Goal: Task Accomplishment & Management: Complete application form

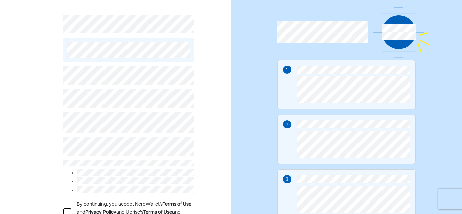
scroll to position [68, 0]
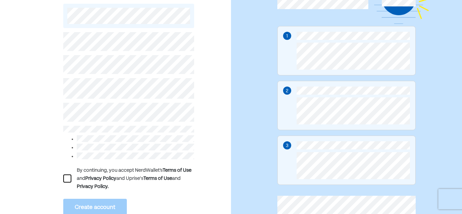
click at [68, 175] on div at bounding box center [67, 179] width 8 height 8
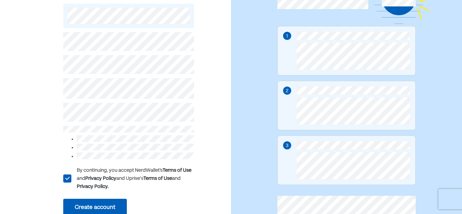
click at [85, 205] on button "Create account" at bounding box center [95, 208] width 64 height 18
click at [77, 204] on button "Create account" at bounding box center [95, 208] width 64 height 18
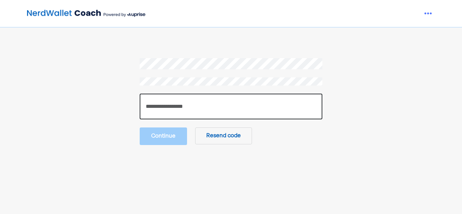
click at [178, 106] on input "number" at bounding box center [231, 107] width 183 height 26
type input "******"
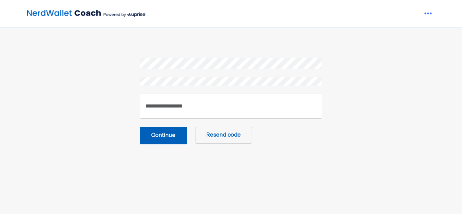
click at [163, 132] on button "Continue" at bounding box center [163, 136] width 47 height 18
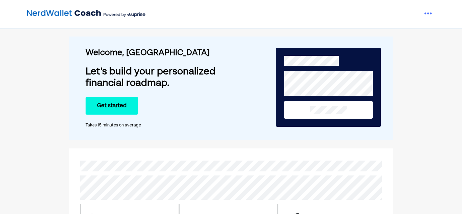
click at [105, 104] on button "Get started" at bounding box center [112, 106] width 52 height 18
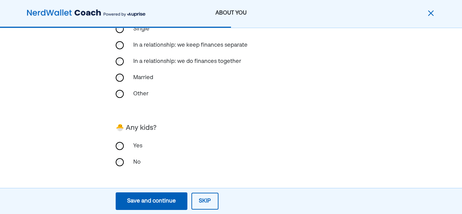
scroll to position [199, 0]
click at [152, 201] on div "Save and continue" at bounding box center [151, 201] width 49 height 8
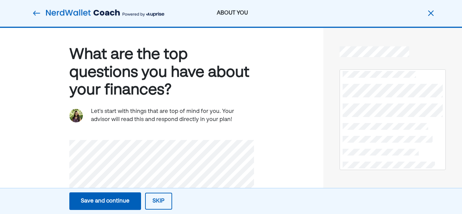
scroll to position [0, 0]
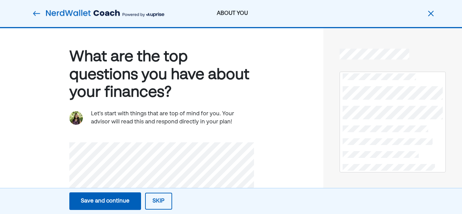
click at [157, 200] on button "Skip" at bounding box center [158, 201] width 27 height 17
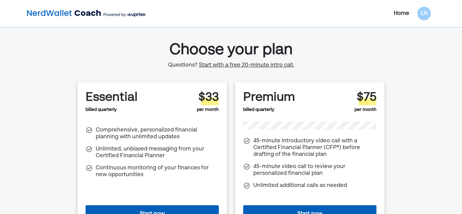
drag, startPoint x: 293, startPoint y: 118, endPoint x: 214, endPoint y: 123, distance: 79.3
click at [248, 118] on div "Premium billed quarterly $75 per month 45-minute introductory video call with a…" at bounding box center [309, 145] width 133 height 110
click at [162, 114] on div "Essential billed quarterly $33 per month Comprehensive, personalized financial …" at bounding box center [152, 139] width 133 height 99
